Goal: Complete application form

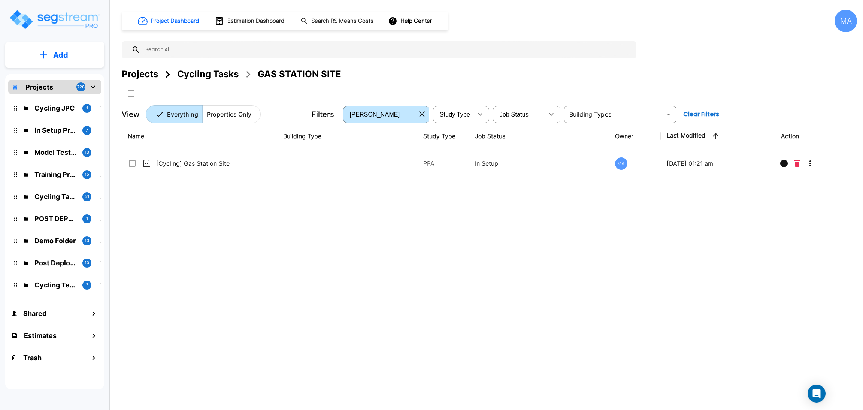
click at [210, 79] on div "Cycling Tasks" at bounding box center [207, 73] width 61 height 13
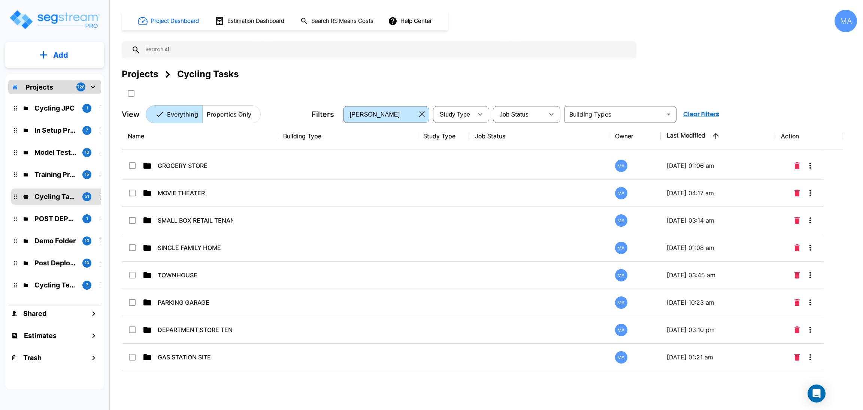
scroll to position [1124, 0]
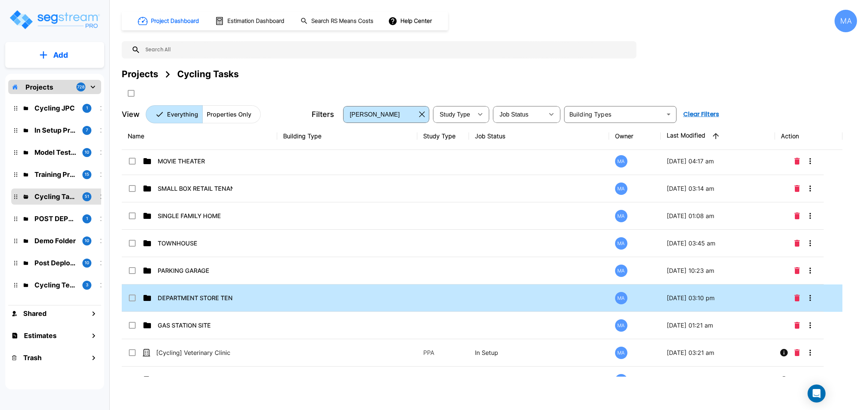
click at [265, 260] on td "DEPARTMENT STORE TENANT" at bounding box center [199, 297] width 155 height 27
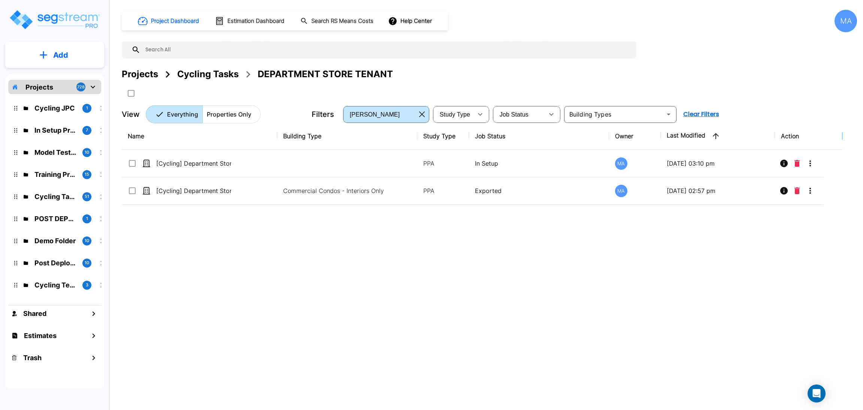
scroll to position [0, 0]
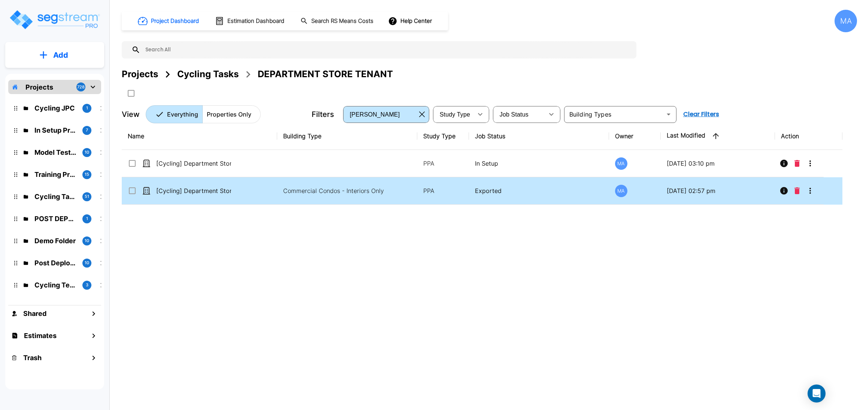
click at [503, 189] on p "Exported" at bounding box center [539, 190] width 128 height 9
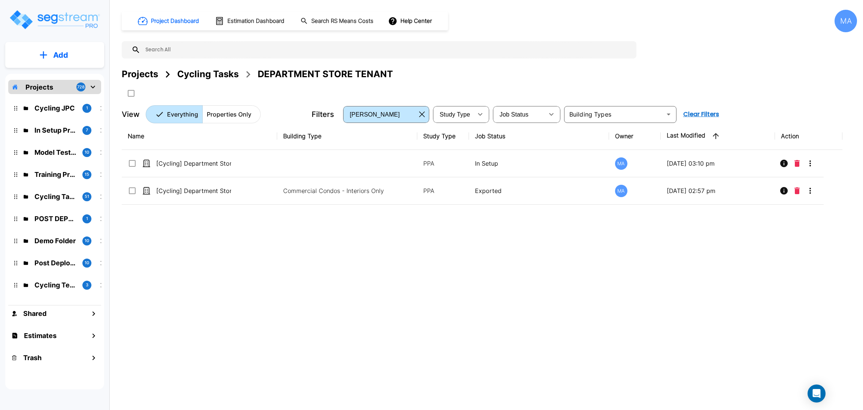
checkbox 090325"] "false"
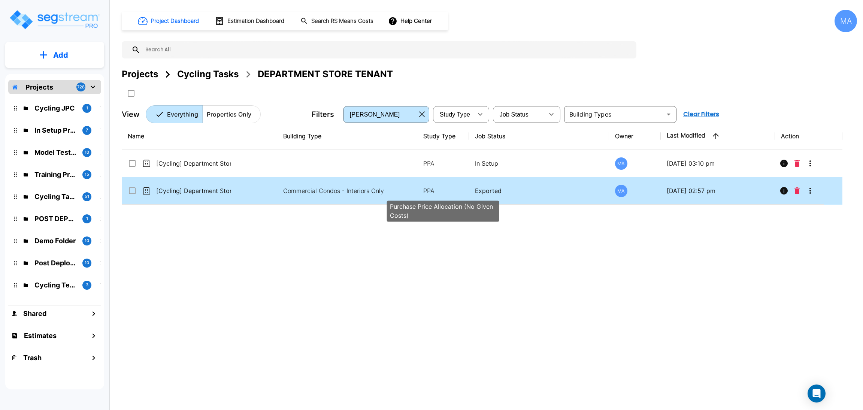
click at [433, 193] on p "PPA" at bounding box center [443, 190] width 40 height 9
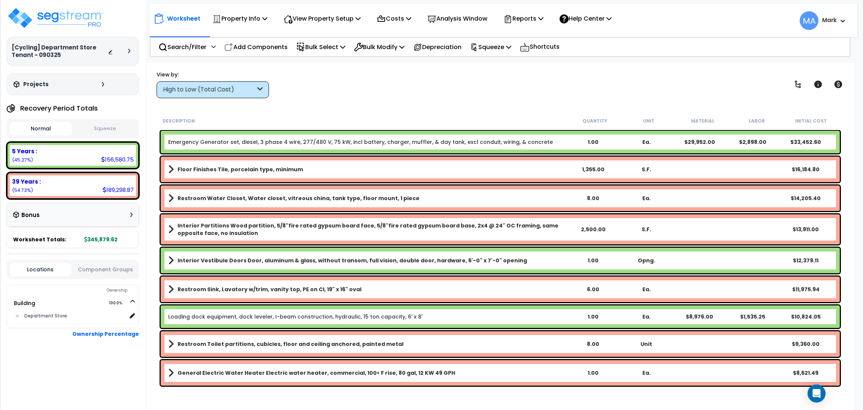
click at [129, 52] on icon at bounding box center [129, 51] width 2 height 4
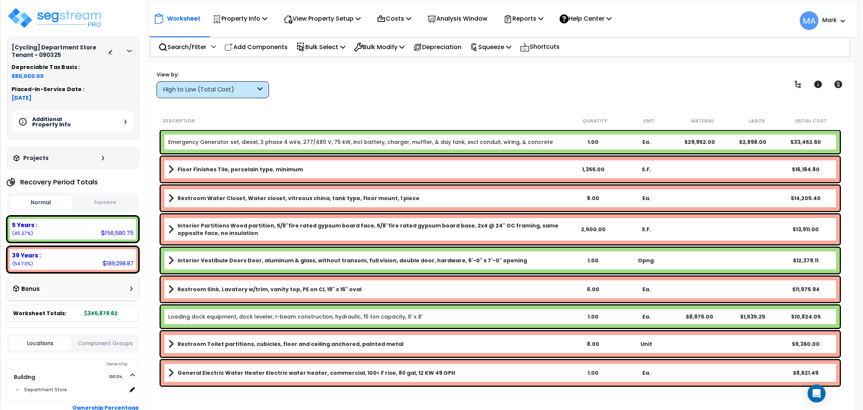
click at [121, 118] on div "Additional Property Info" at bounding box center [73, 122] width 123 height 22
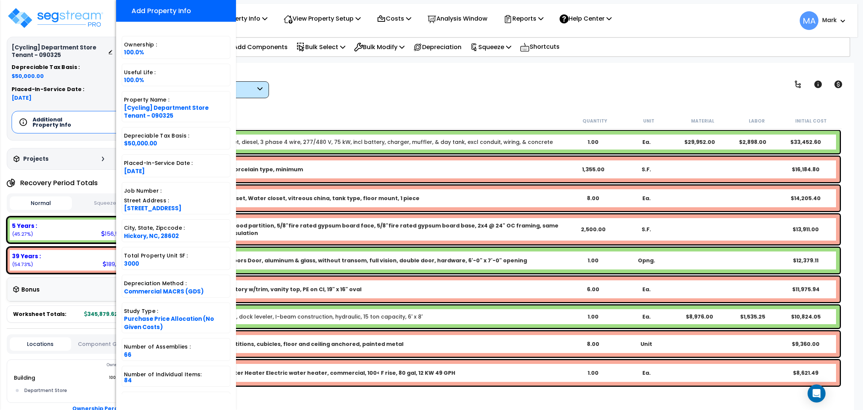
click at [316, 72] on div "View by: High to Low (Total Cost) High to Low (Total Cost)" at bounding box center [500, 84] width 693 height 28
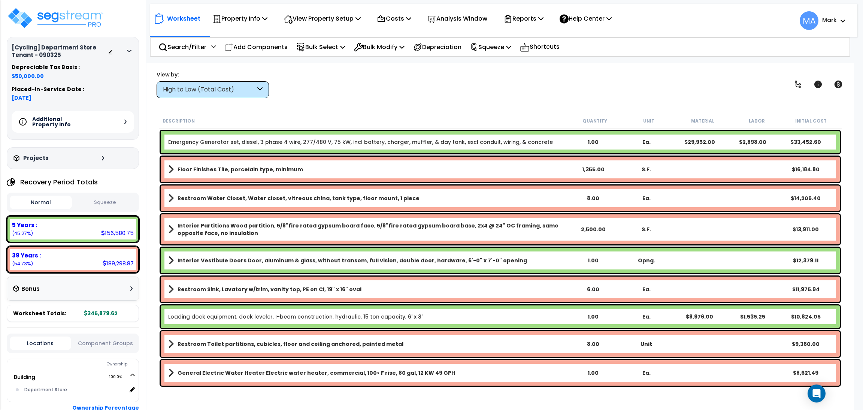
click at [131, 48] on div at bounding box center [121, 51] width 26 height 7
click at [129, 49] on div at bounding box center [131, 51] width 6 height 4
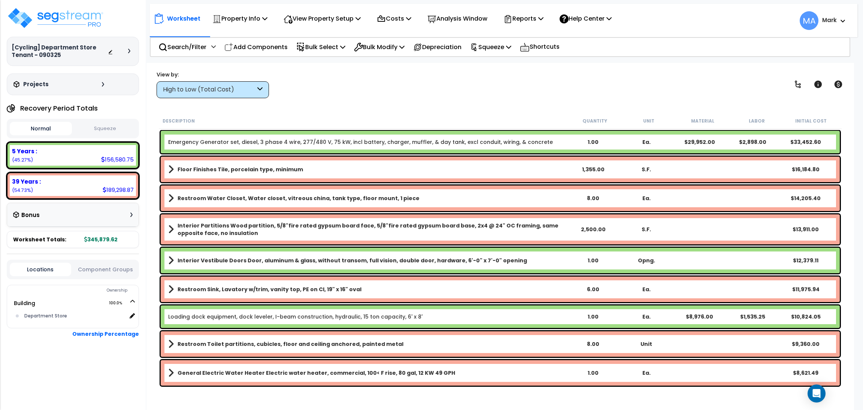
click at [130, 50] on icon at bounding box center [129, 51] width 2 height 4
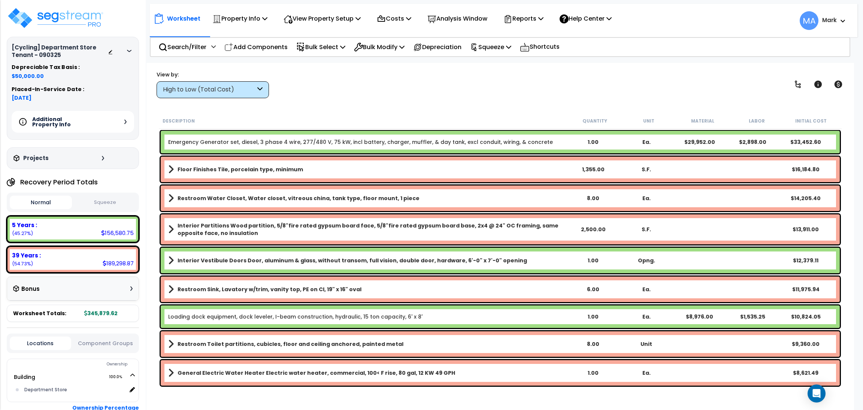
click at [123, 117] on div "Additional Property Info" at bounding box center [73, 122] width 123 height 22
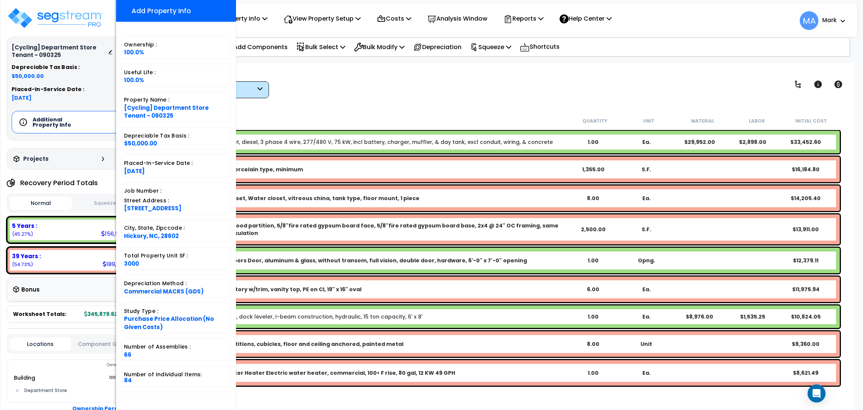
click at [295, 5] on div "Worksheet Property Info Property Setup Add Property Unit Template property Clon…" at bounding box center [504, 17] width 708 height 26
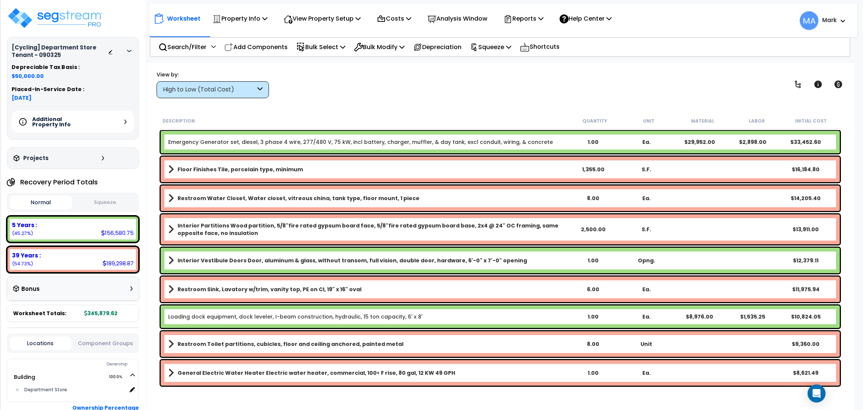
click at [324, 86] on div "View by: High to Low (Total Cost) High to Low (Total Cost)" at bounding box center [500, 84] width 693 height 28
click at [260, 88] on icon at bounding box center [259, 89] width 5 height 9
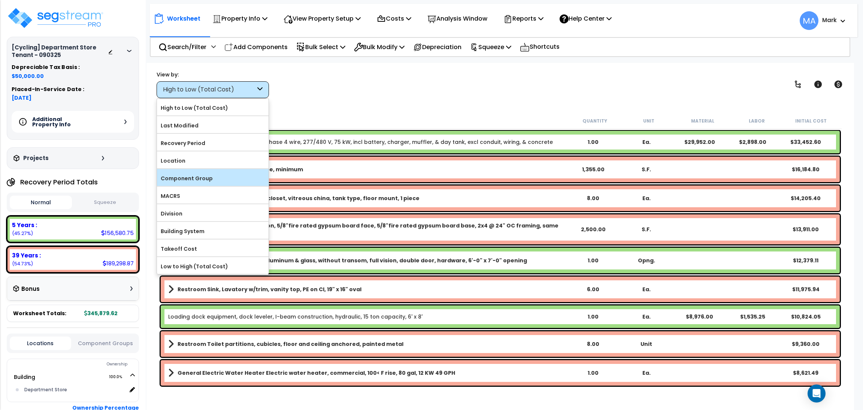
click at [224, 173] on label "Component Group" at bounding box center [213, 178] width 112 height 11
click at [0, 0] on input "Component Group" at bounding box center [0, 0] width 0 height 0
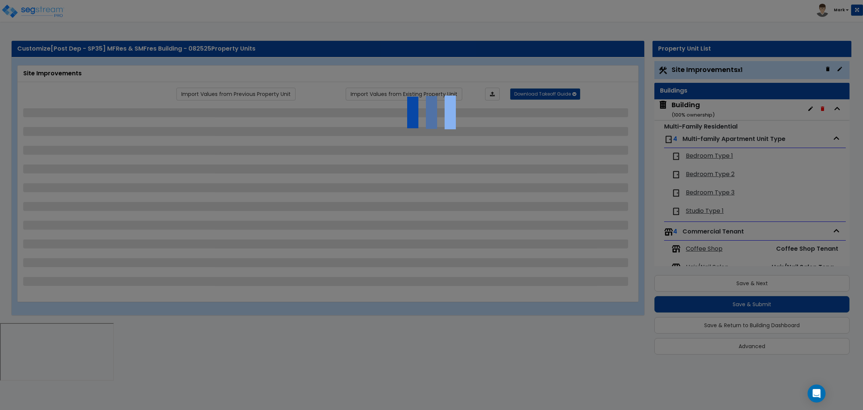
scroll to position [5, 0]
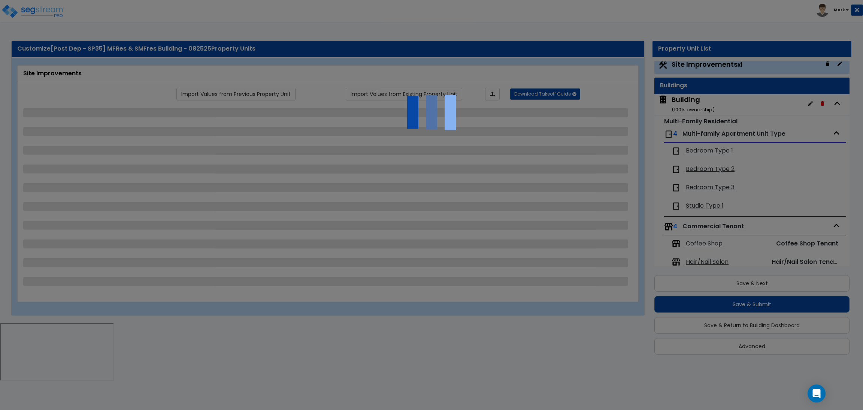
select select "2"
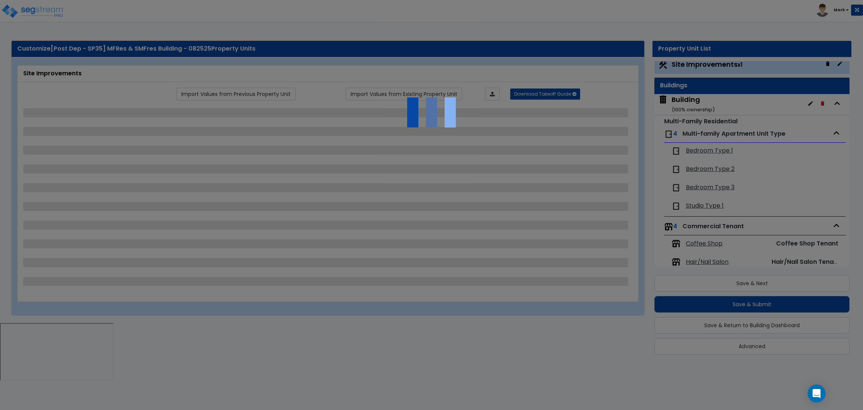
select select "2"
select select "1"
select select "2"
select select "1"
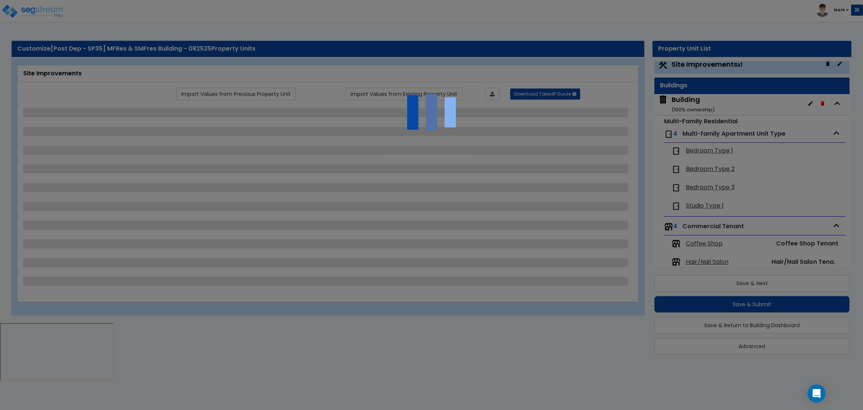
select select "1"
select select "2"
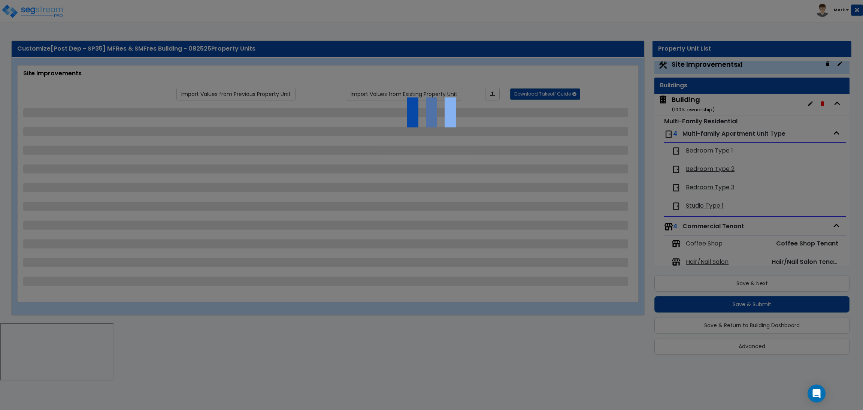
select select "2"
select select "1"
select select "10"
select select "1"
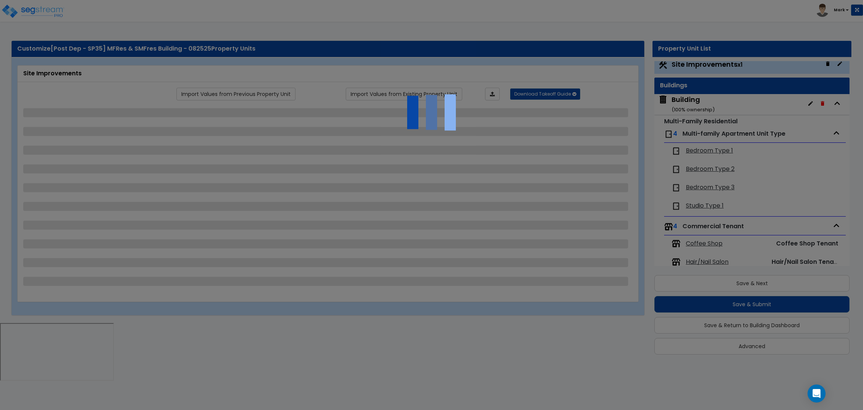
select select "3"
select select "2"
select select "4"
select select "1"
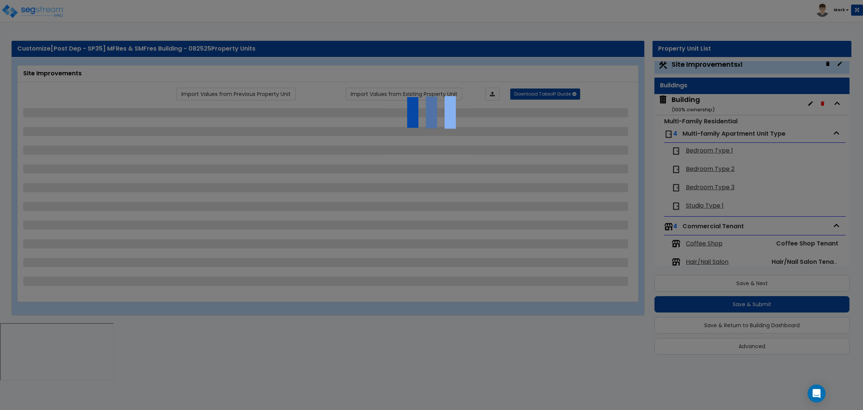
select select "1"
select select "6"
select select "2"
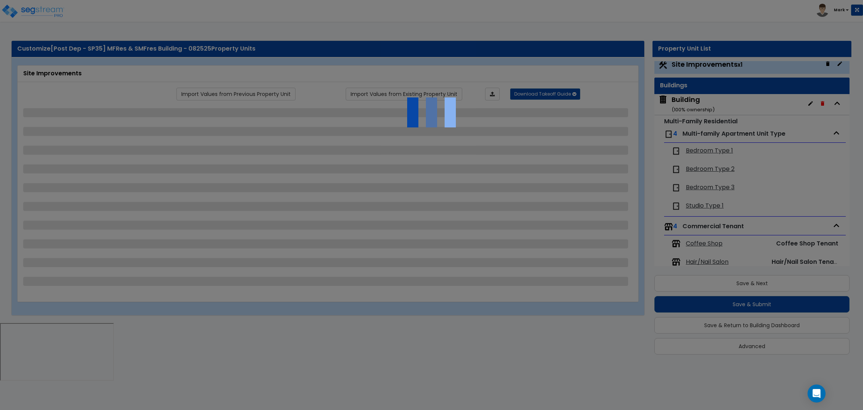
select select "2"
select select "1"
select select "2"
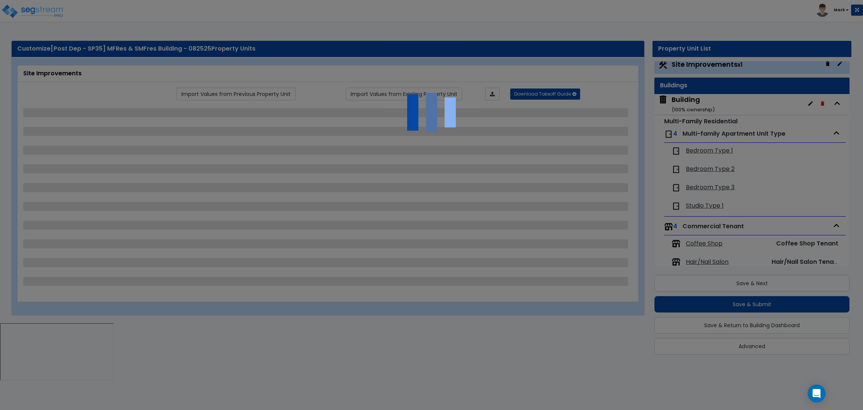
select select "2"
select select "1"
select select "8"
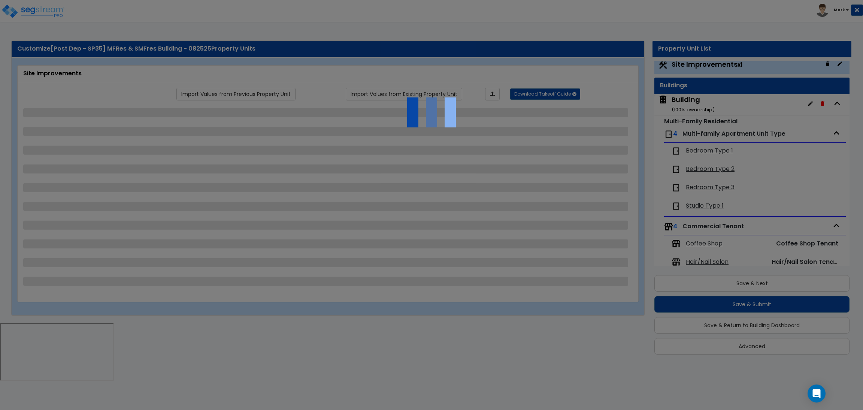
select select "2"
select select "1"
select select "20"
select select "2"
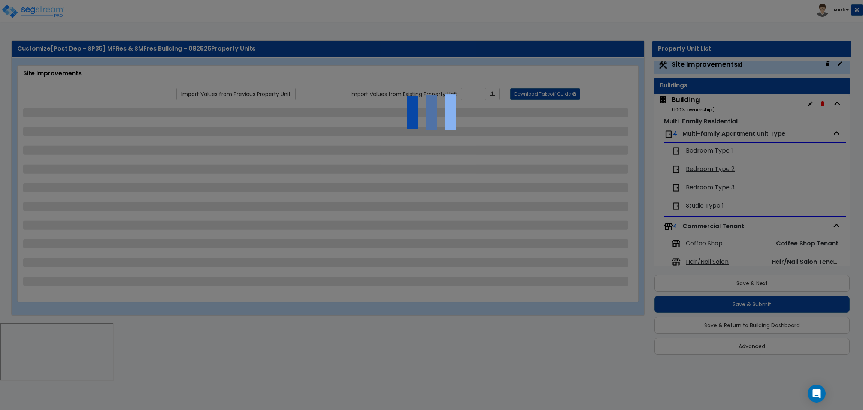
select select "5"
select select "3"
select select "1"
select select "2"
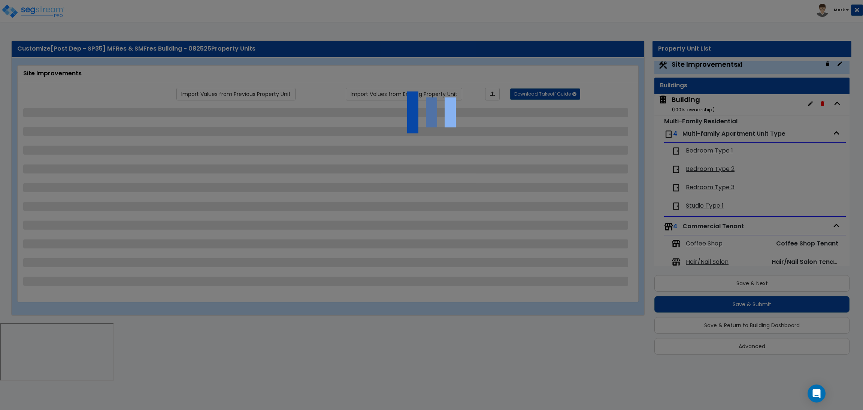
select select "1"
select select "2"
select select "3"
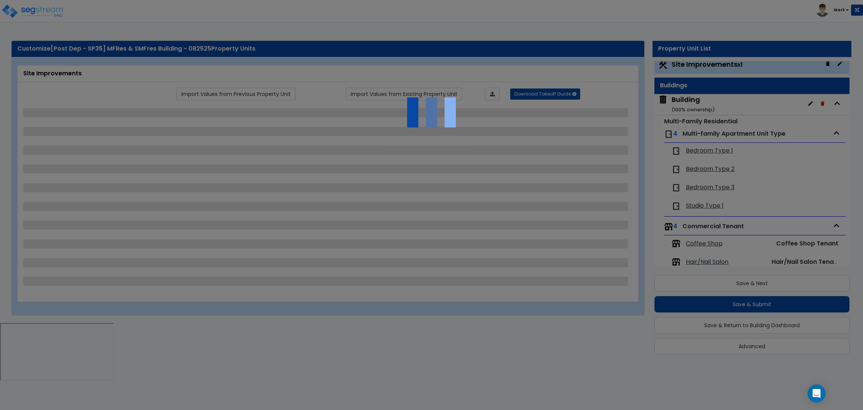
select select "1"
select select "2"
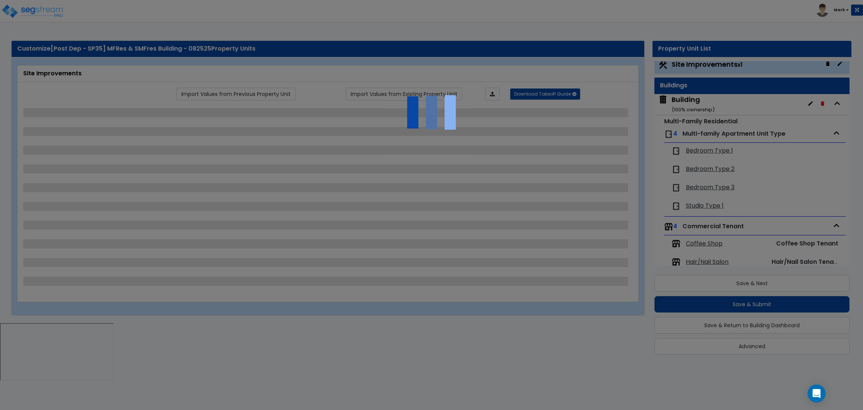
select select "2"
select select "1"
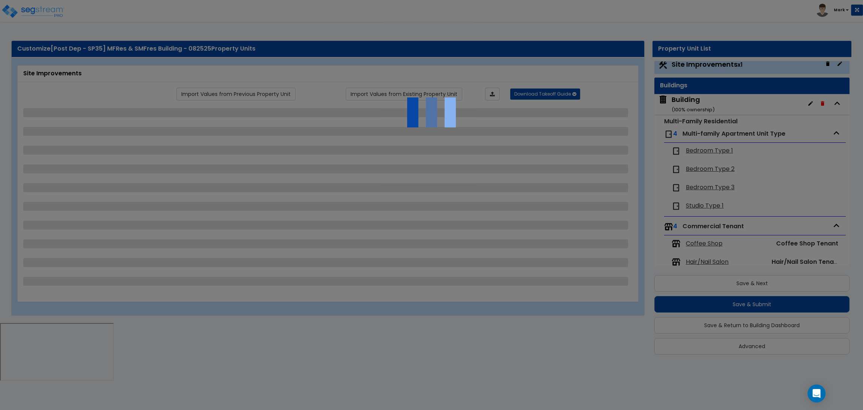
select select "4"
select select "2"
select select "1"
select select "2"
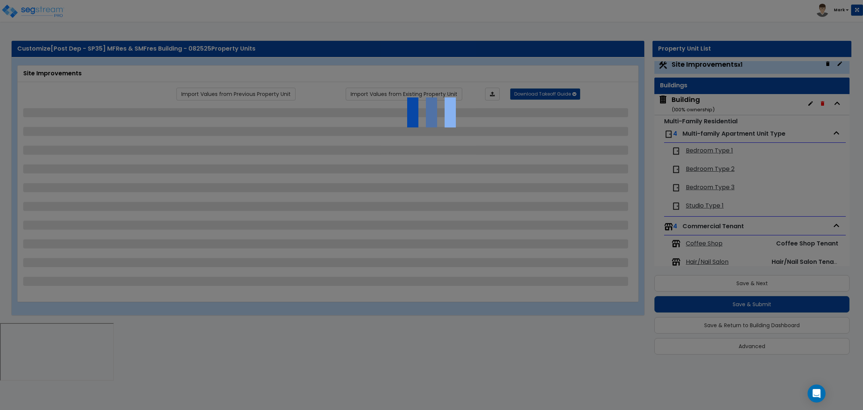
select select "1"
select select "2"
select select "6"
select select "2"
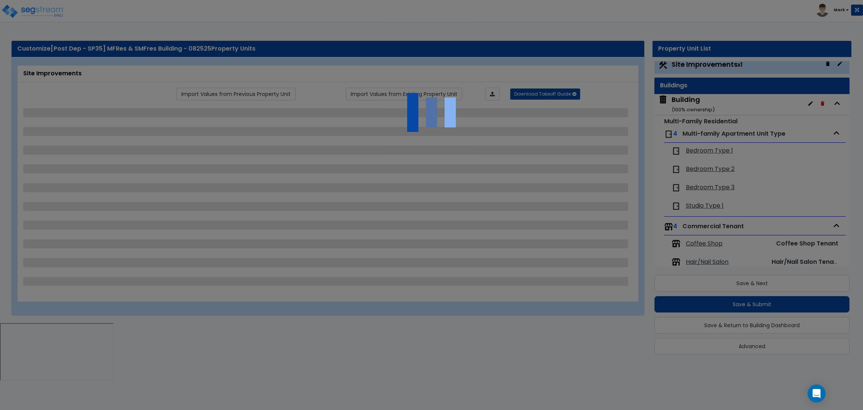
select select "3"
select select "2"
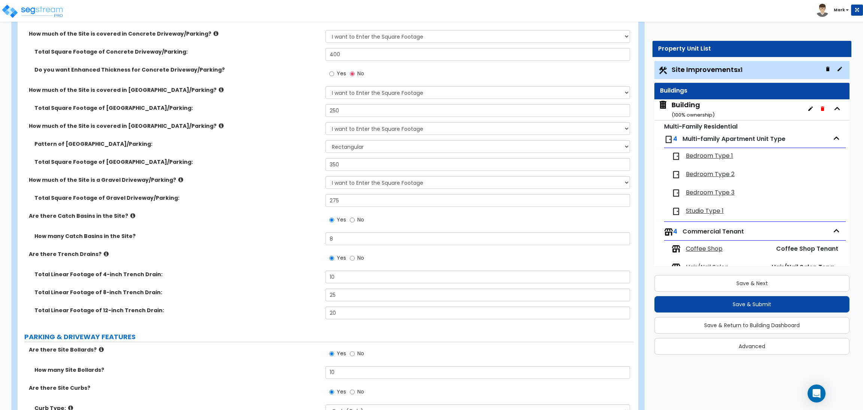
scroll to position [225, 0]
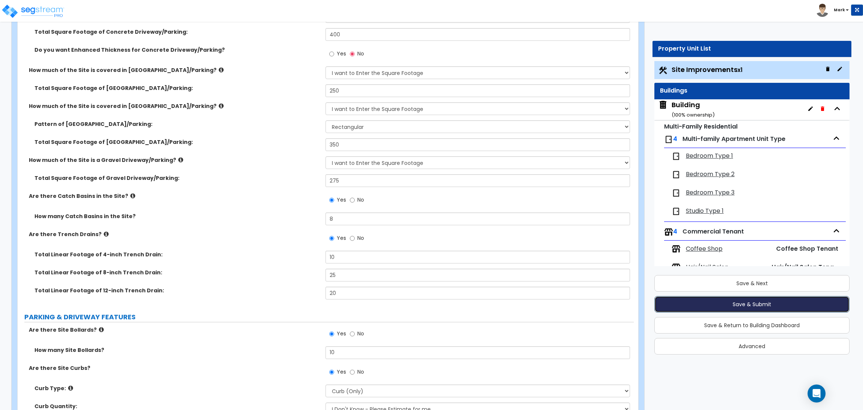
click at [810, 302] on button "Save & Submit" at bounding box center [752, 304] width 195 height 16
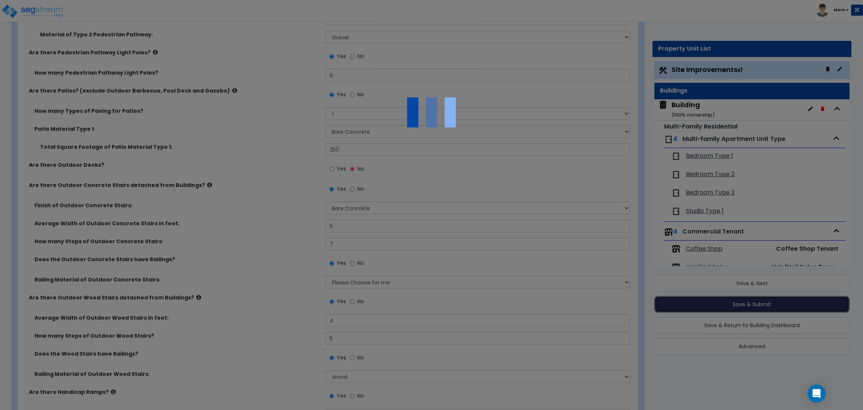
scroll to position [1292, 0]
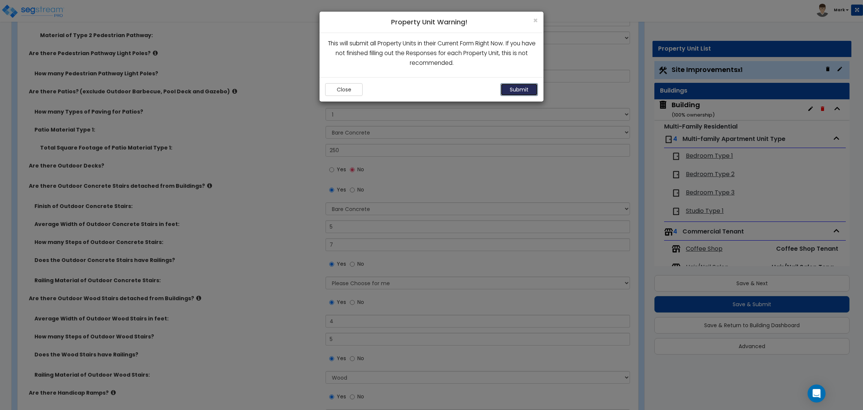
click at [520, 90] on button "Submit" at bounding box center [519, 89] width 37 height 13
